Goal: Task Accomplishment & Management: Use online tool/utility

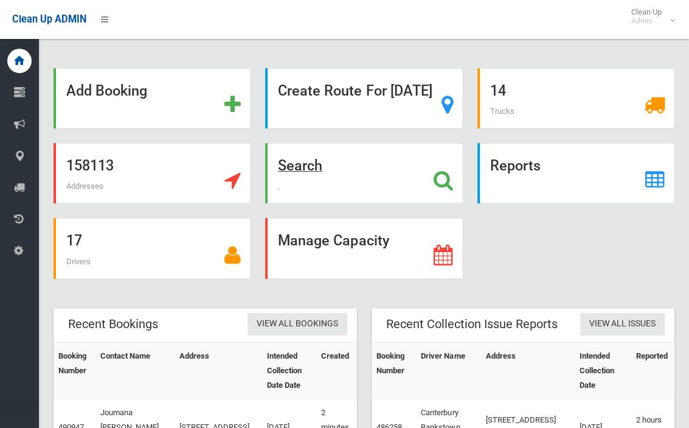
click at [278, 174] on strong "Search" at bounding box center [300, 165] width 44 height 17
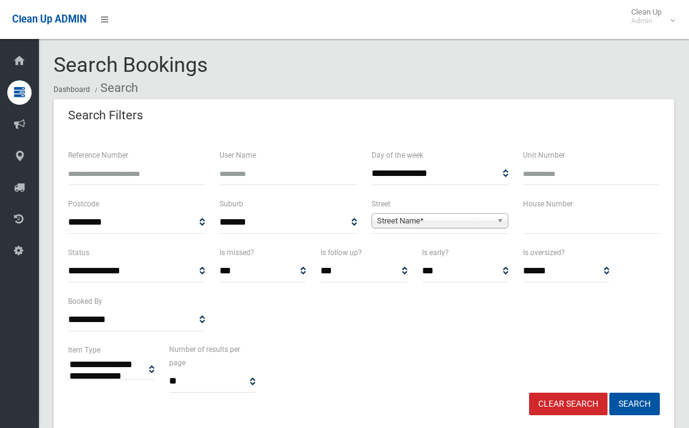
select select
click at [569, 229] on input "text" at bounding box center [591, 222] width 137 height 23
type input "**"
click at [479, 215] on span "Street Name*" at bounding box center [434, 221] width 115 height 15
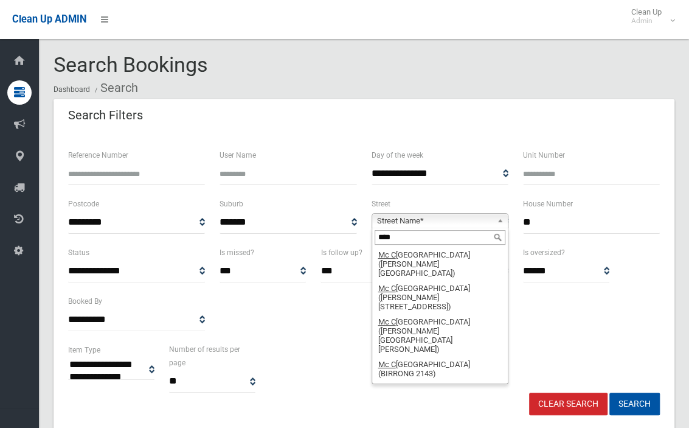
drag, startPoint x: 406, startPoint y: 238, endPoint x: 391, endPoint y: 238, distance: 15.2
click at [391, 238] on input "****" at bounding box center [440, 237] width 131 height 15
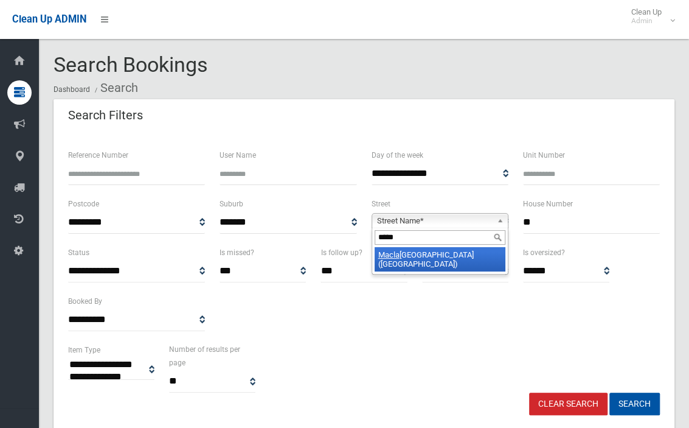
type input "*****"
click at [410, 249] on li "[GEOGRAPHIC_DATA] ([GEOGRAPHIC_DATA])" at bounding box center [440, 259] width 131 height 24
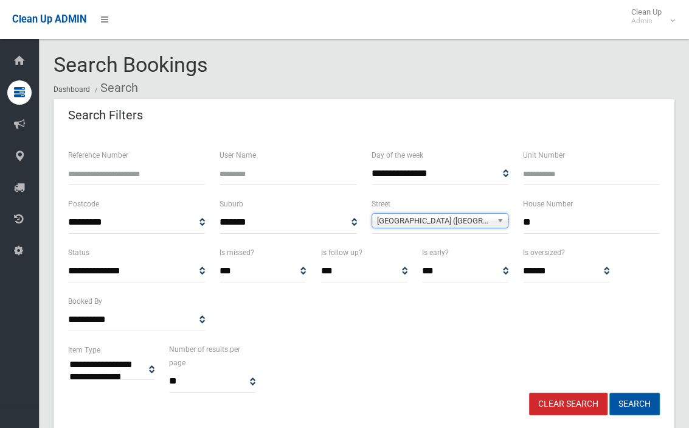
click at [630, 397] on button "Search" at bounding box center [634, 403] width 50 height 23
select select
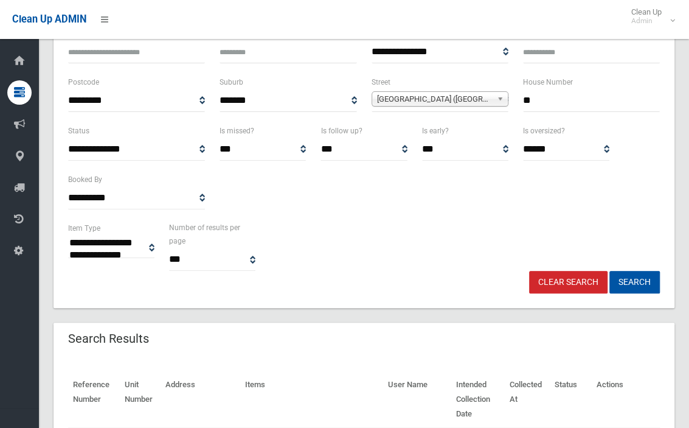
scroll to position [243, 0]
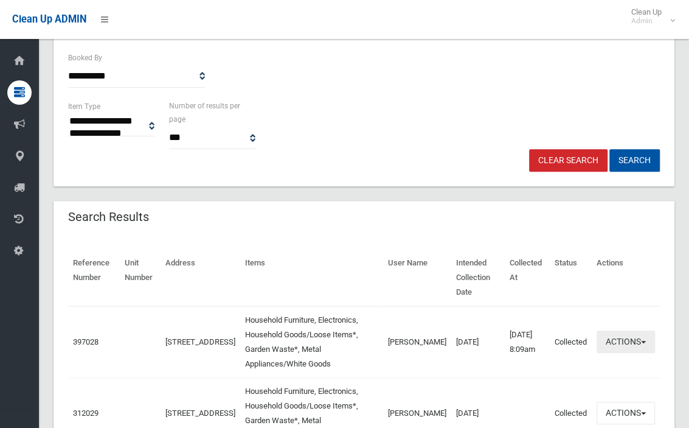
click at [624, 340] on button "Actions" at bounding box center [626, 341] width 58 height 23
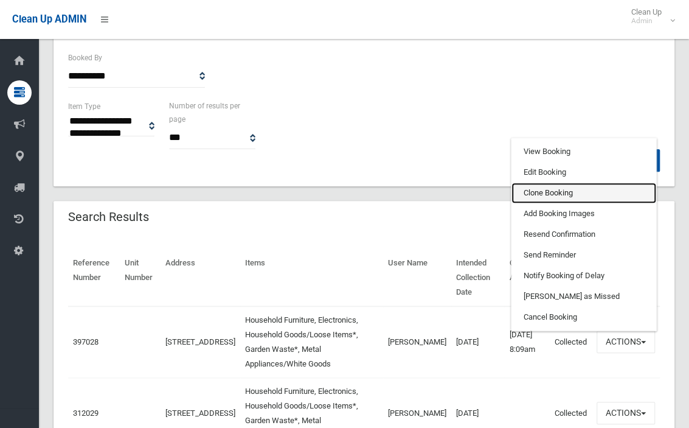
click at [551, 186] on link "Clone Booking" at bounding box center [584, 192] width 145 height 21
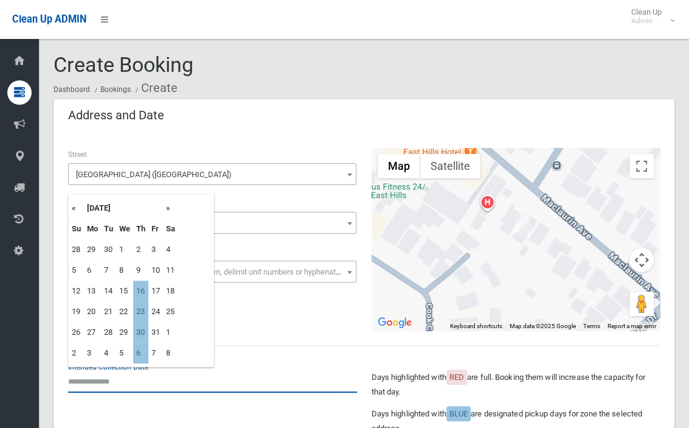
click at [113, 391] on input "text" at bounding box center [212, 381] width 289 height 23
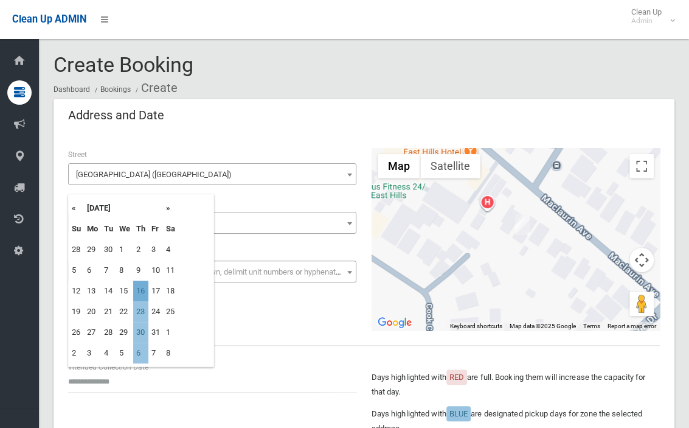
click at [141, 290] on td "16" at bounding box center [140, 290] width 15 height 21
type input "**********"
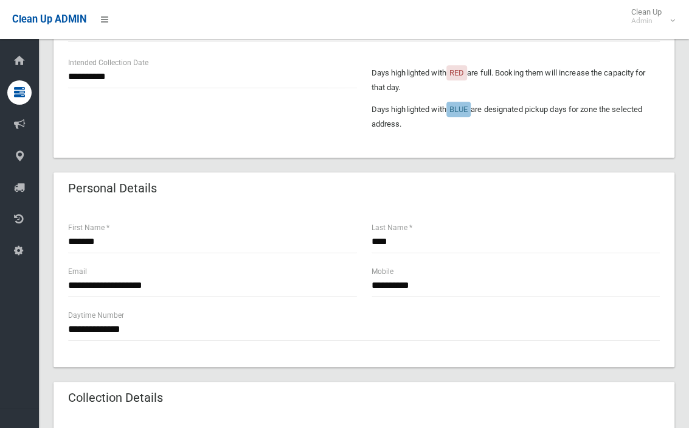
scroll to position [669, 0]
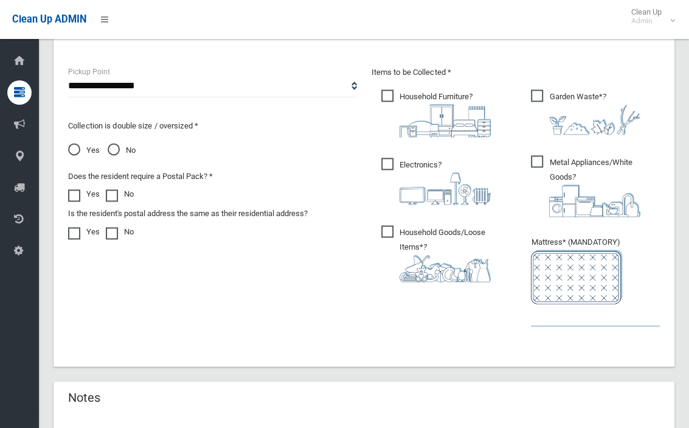
click at [544, 328] on ul "Garden Waste* ?" at bounding box center [590, 215] width 139 height 257
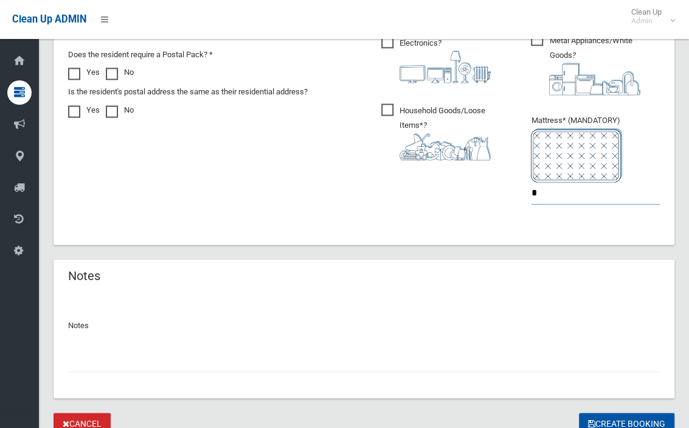
scroll to position [840, 0]
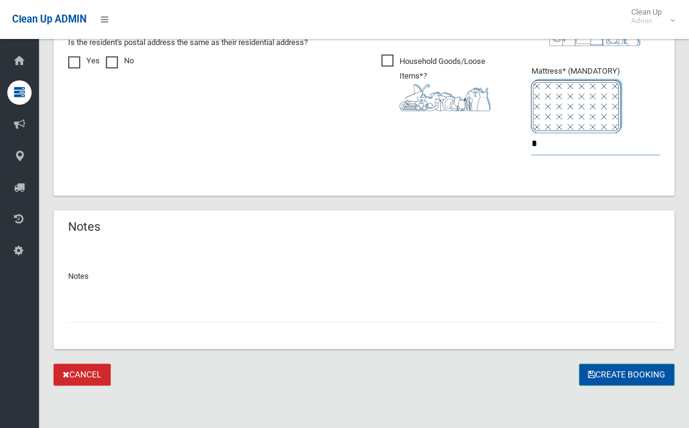
type input "*"
click at [597, 374] on button "Create Booking" at bounding box center [626, 374] width 95 height 23
